Goal: Use online tool/utility: Use online tool/utility

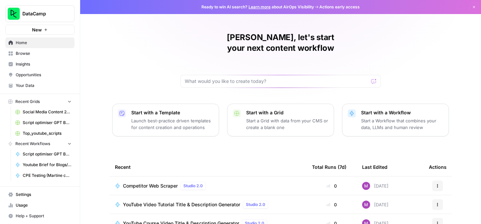
scroll to position [26, 0]
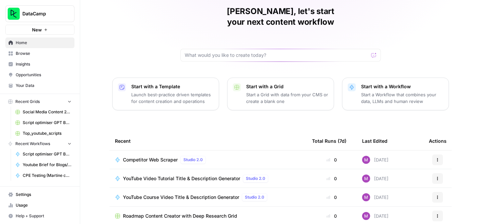
click at [210, 175] on span "YouTube Video Tutorial Title & Description Generator" at bounding box center [181, 178] width 117 height 7
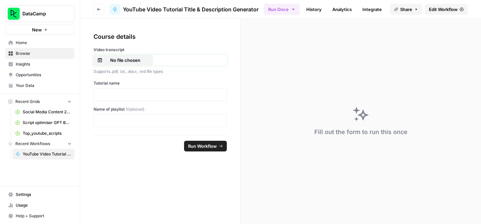
click at [128, 60] on p "No file chosen" at bounding box center [125, 60] width 43 height 7
click at [140, 93] on p at bounding box center [160, 94] width 125 height 7
click at [211, 152] on footer "Reset Run Workflow" at bounding box center [160, 146] width 133 height 22
click at [210, 148] on span "Run Workflow" at bounding box center [202, 146] width 29 height 7
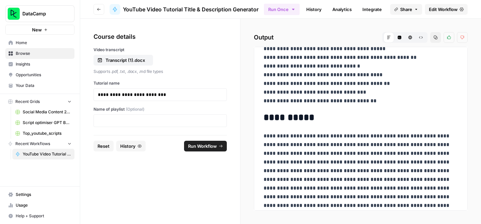
scroll to position [776, 0]
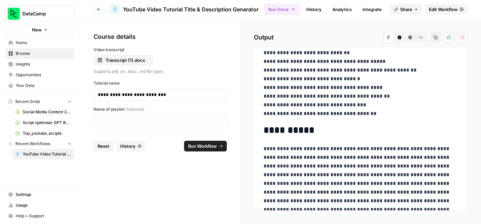
click at [433, 37] on button "Copy" at bounding box center [435, 37] width 11 height 11
